Goal: Find specific page/section: Find specific page/section

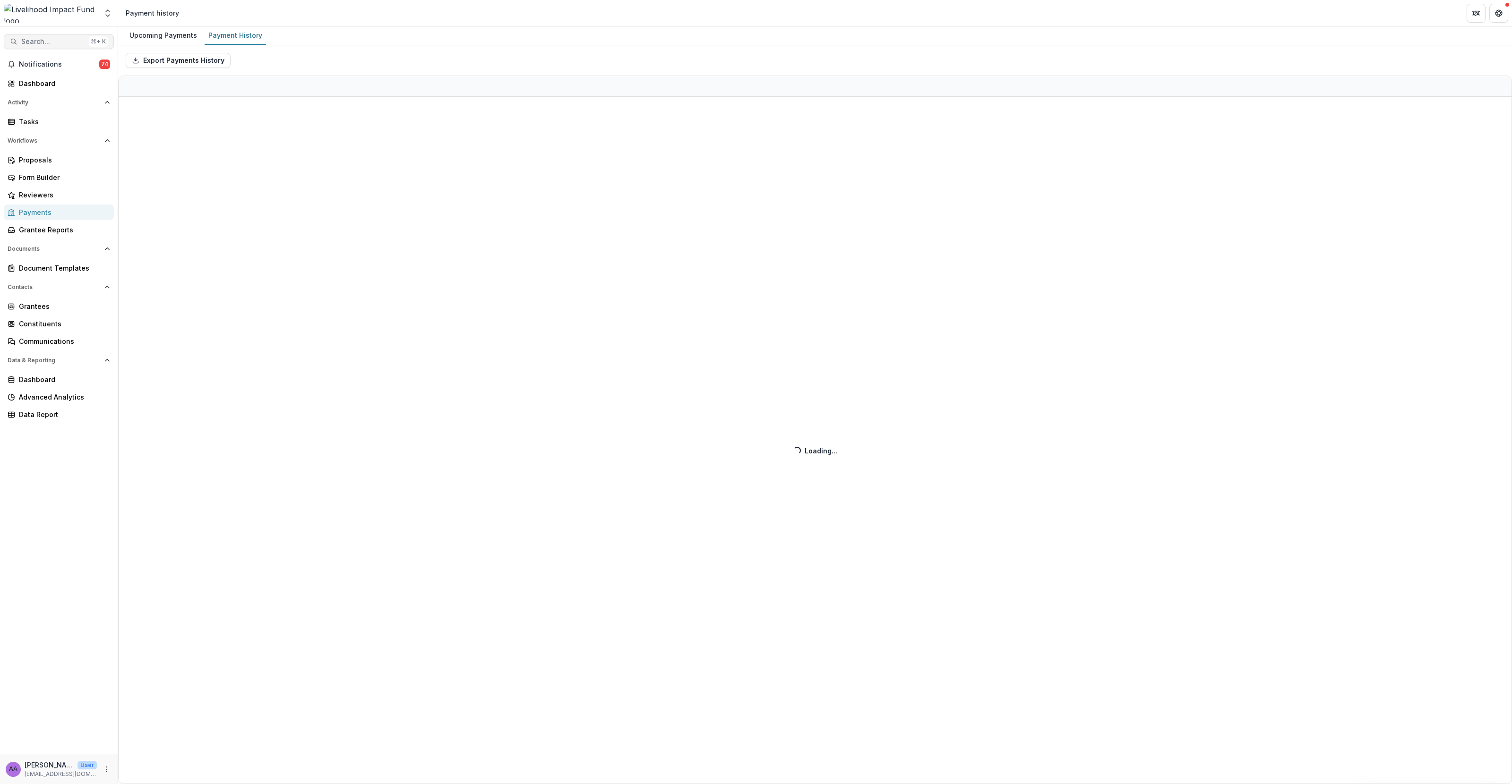
click at [58, 36] on button "Search... ⌘ + K" at bounding box center [59, 42] width 110 height 15
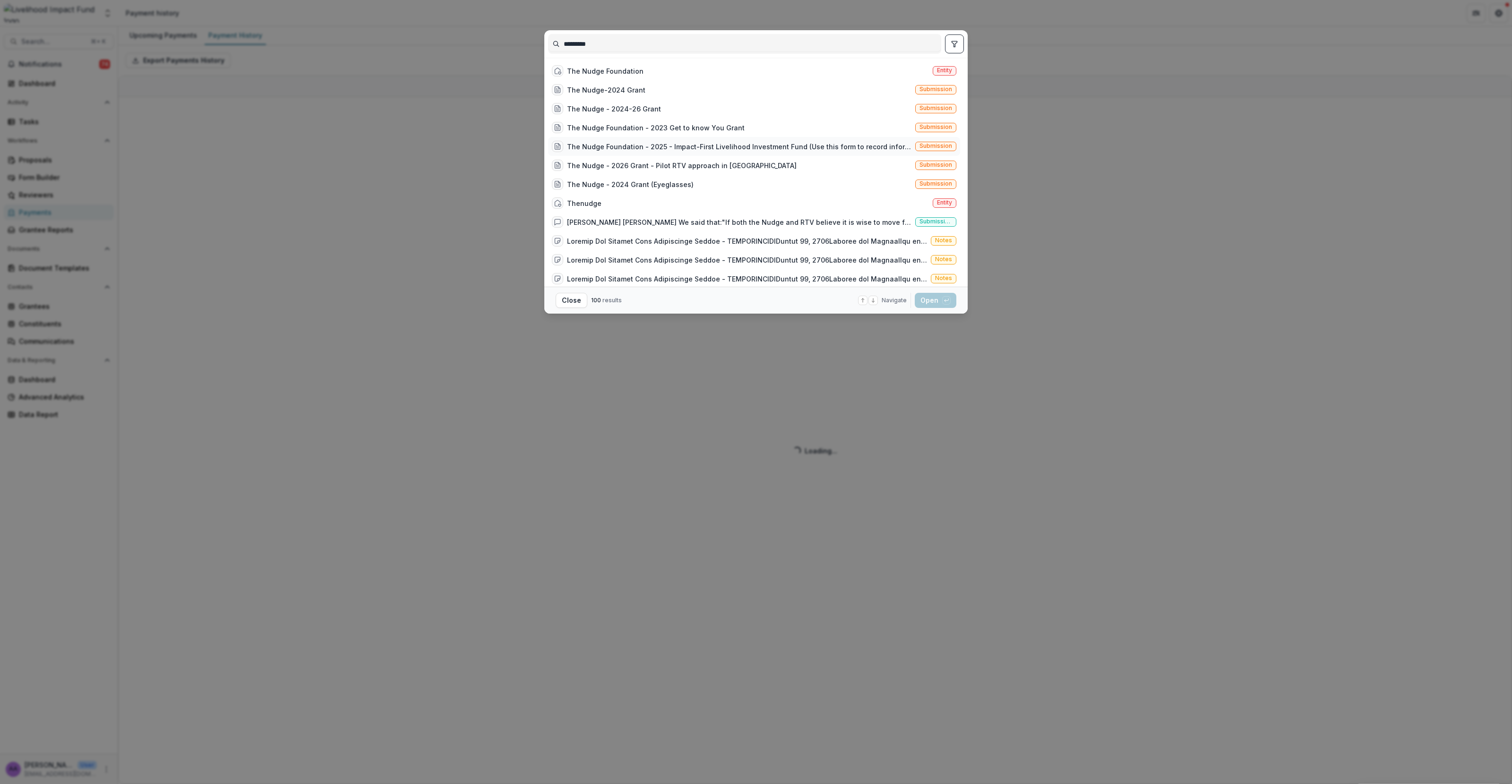
type input "*********"
click at [691, 147] on div "The Nudge Foundation - 2025 - Impact-First Livelihood Investment Fund (Use this…" at bounding box center [739, 147] width 345 height 10
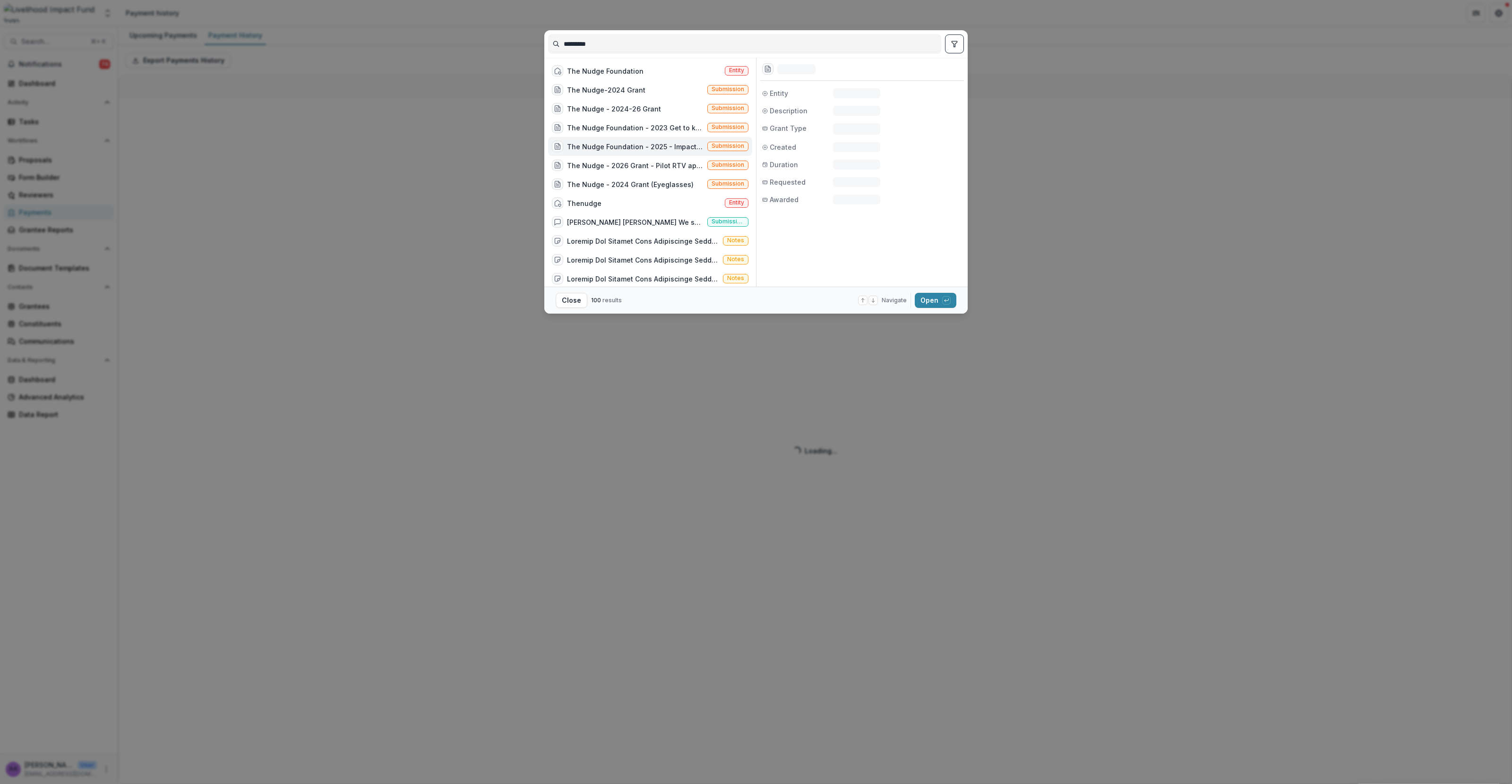
click at [646, 150] on div "The Nudge Foundation - 2025 - Impact-First Livelihood Investment Fund (Use this…" at bounding box center [635, 147] width 137 height 10
click at [938, 296] on button "Open with enter key" at bounding box center [935, 300] width 42 height 15
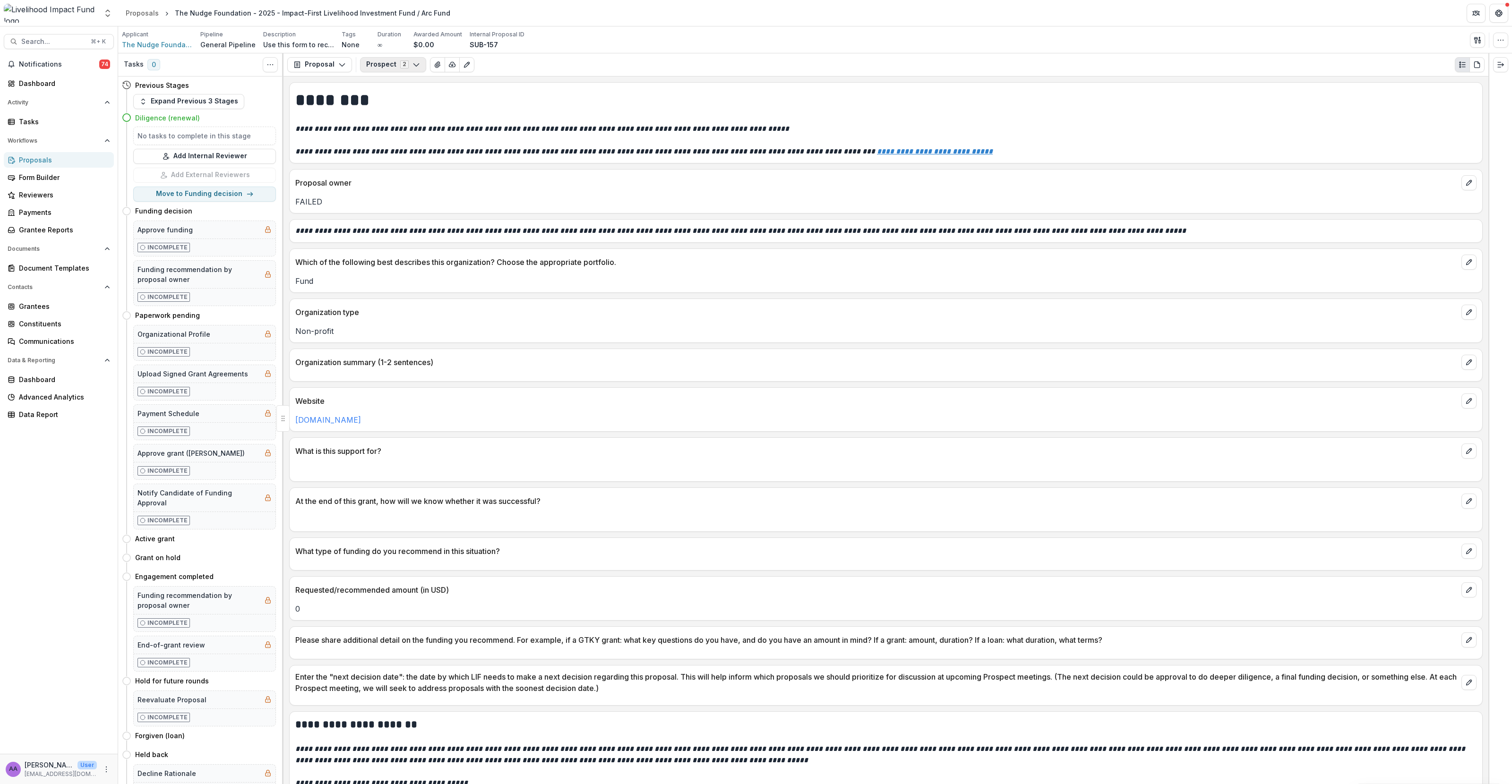
click at [376, 70] on button "Prospect 2" at bounding box center [393, 65] width 66 height 15
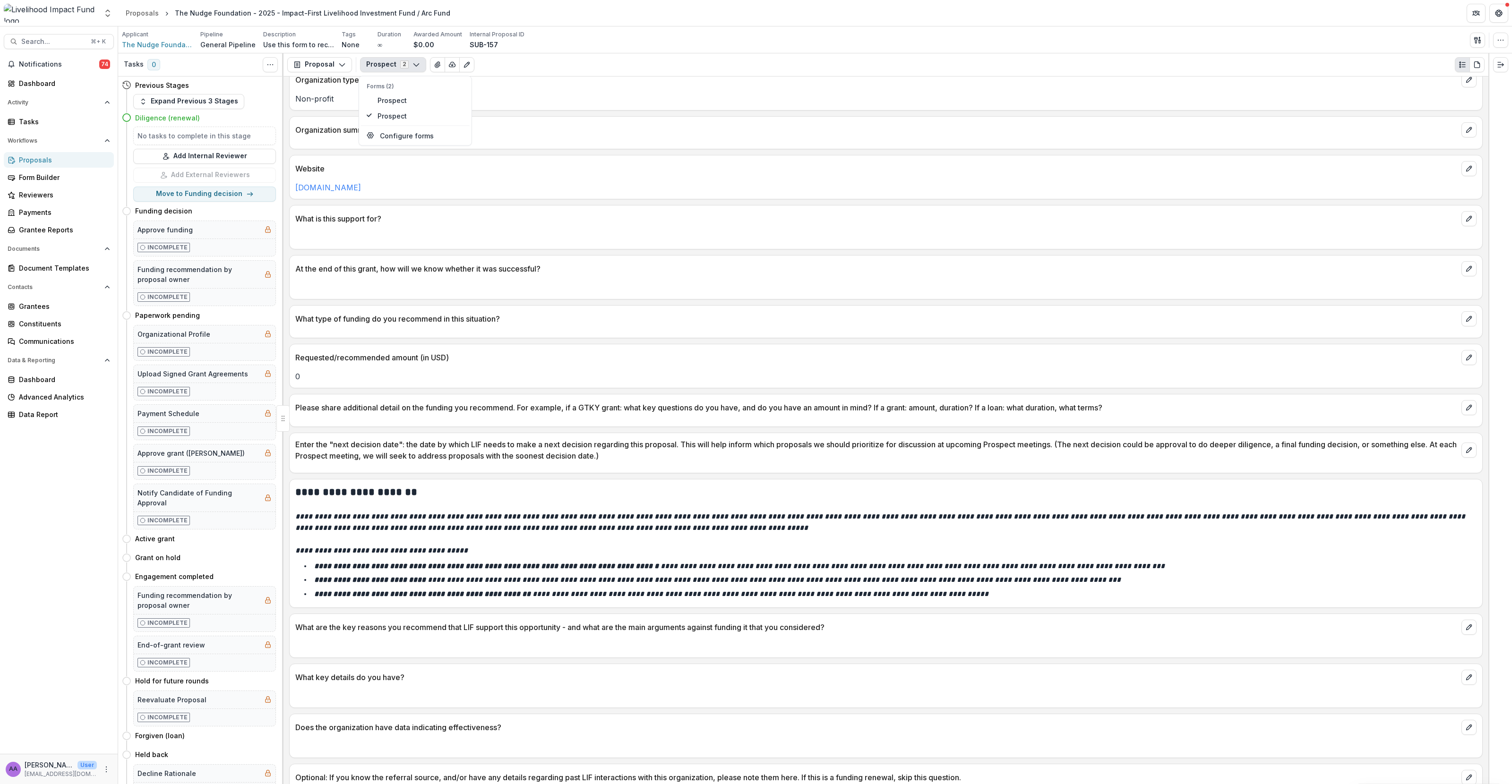
scroll to position [415, 0]
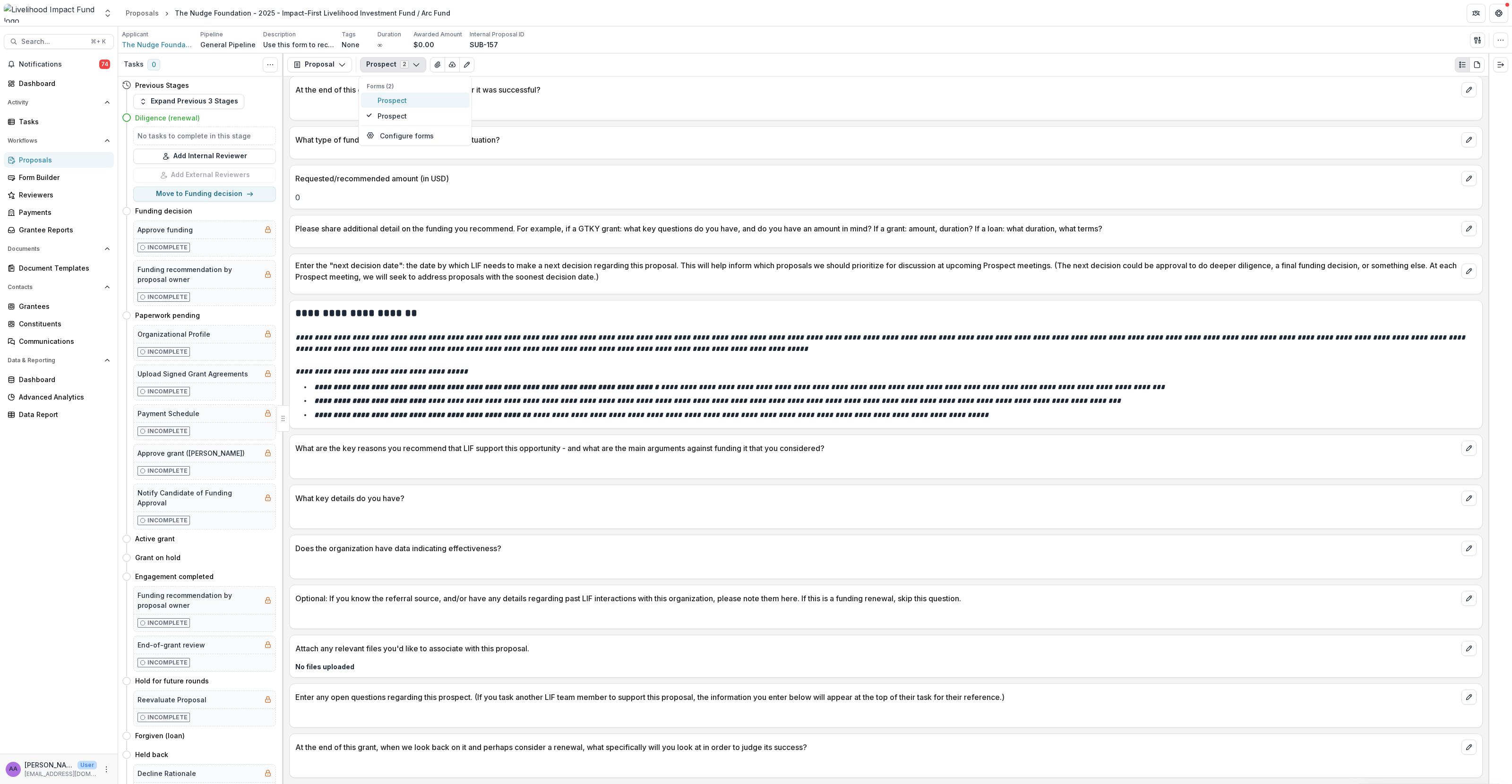
click at [400, 96] on span "Prospect" at bounding box center [420, 100] width 86 height 10
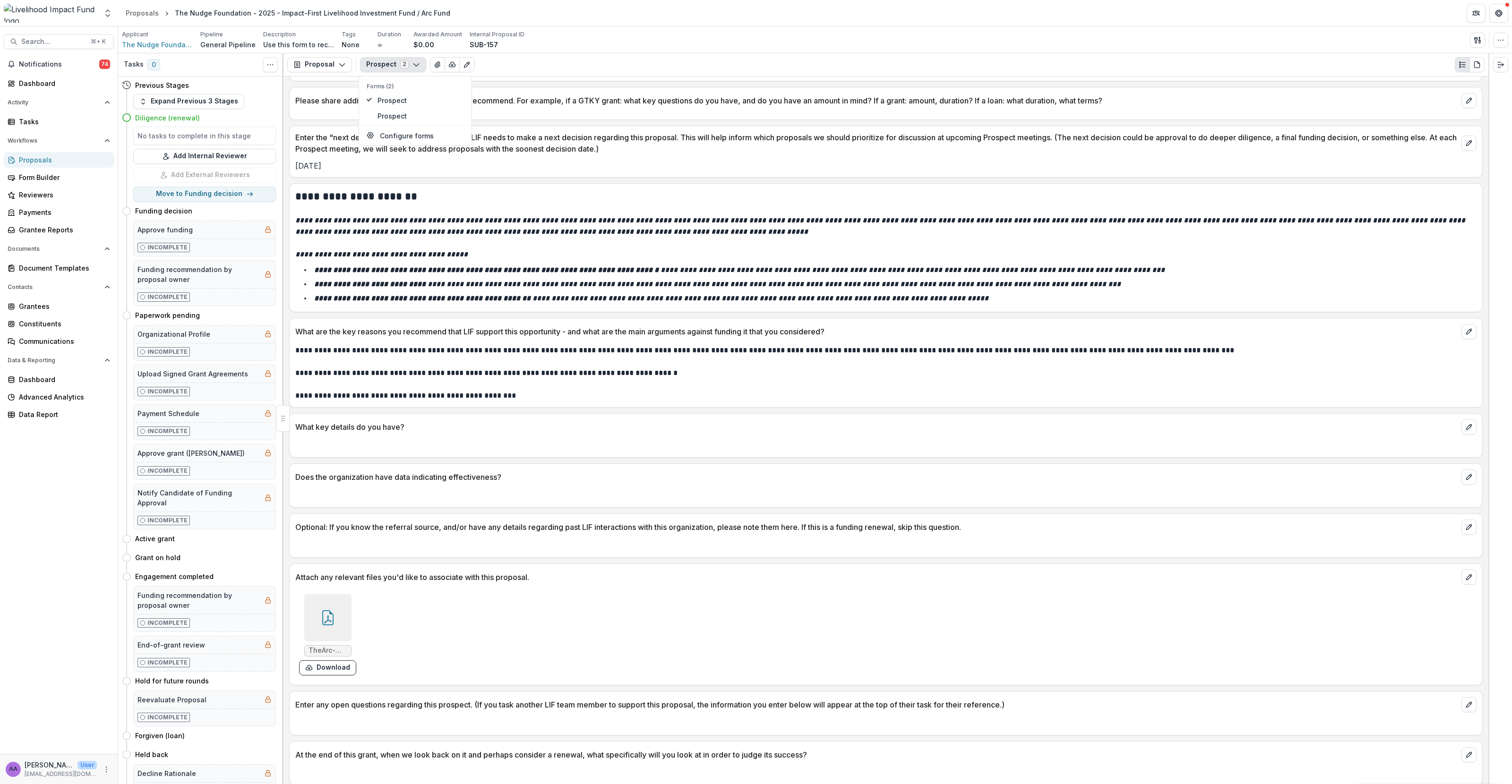
scroll to position [613, 0]
